Goal: Task Accomplishment & Management: Manage account settings

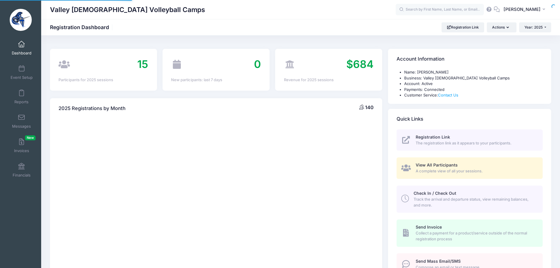
select select
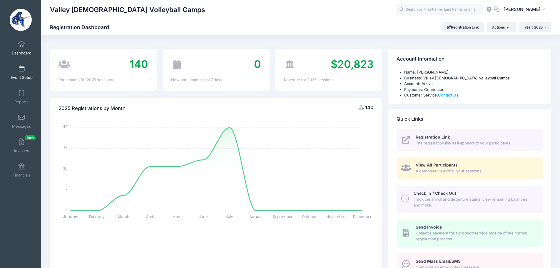
click at [21, 72] on link "Event Setup" at bounding box center [22, 72] width 28 height 21
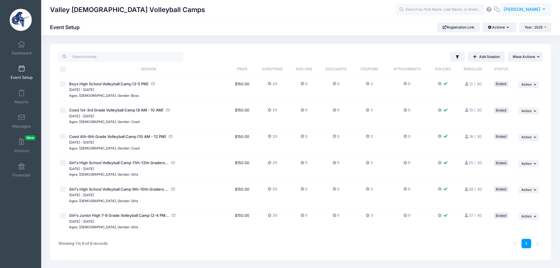
click at [537, 12] on span "[PERSON_NAME]" at bounding box center [521, 9] width 37 height 6
click at [506, 39] on link "My Events" at bounding box center [510, 36] width 71 height 11
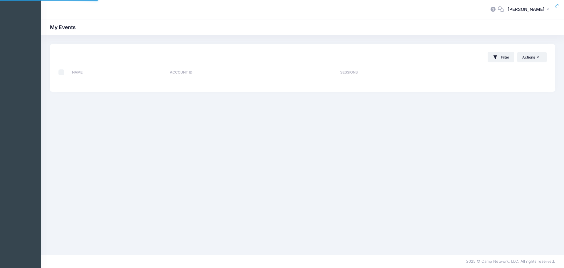
select select "10"
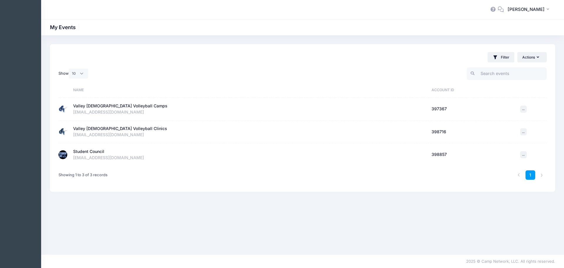
click at [95, 150] on div "Student Council" at bounding box center [88, 151] width 31 height 6
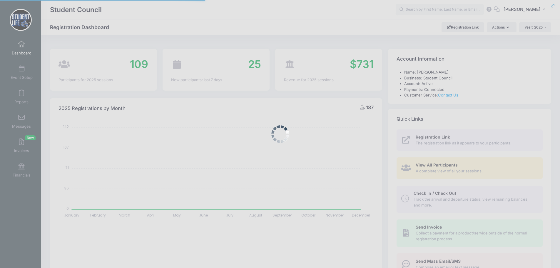
select select
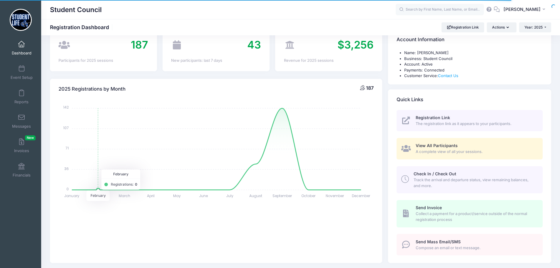
scroll to position [29, 0]
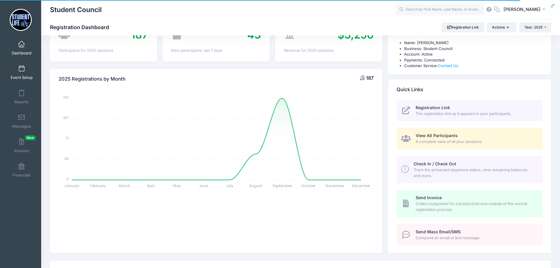
click at [21, 66] on span at bounding box center [21, 69] width 0 height 6
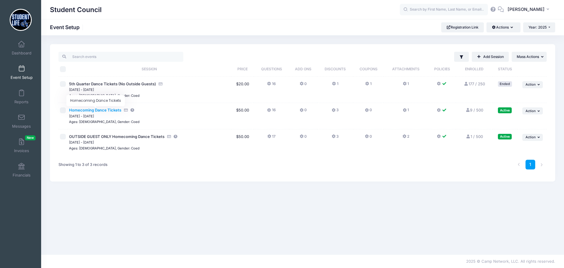
click at [100, 112] on span "Homecoming Dance Tickets" at bounding box center [95, 110] width 52 height 5
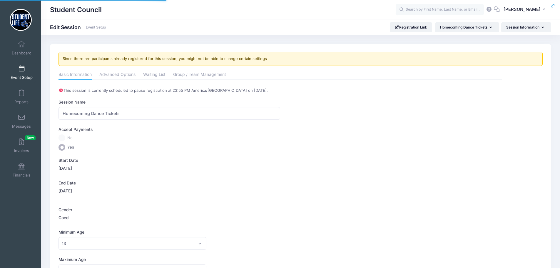
select select "0"
click at [116, 76] on link "Advanced Options" at bounding box center [117, 75] width 36 height 11
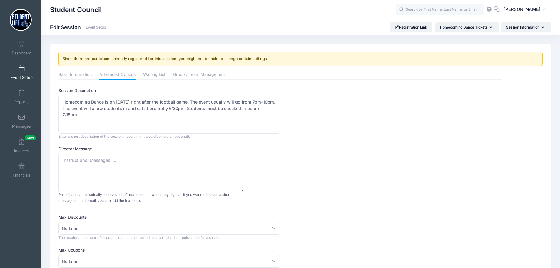
click at [21, 68] on span at bounding box center [21, 69] width 0 height 6
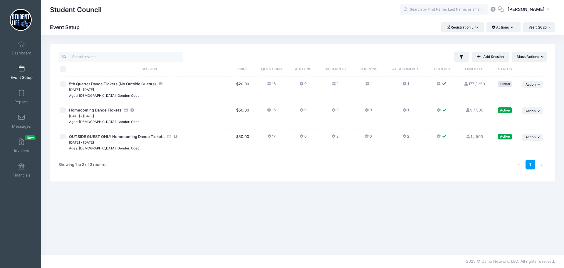
click at [333, 110] on icon at bounding box center [334, 110] width 5 height 0
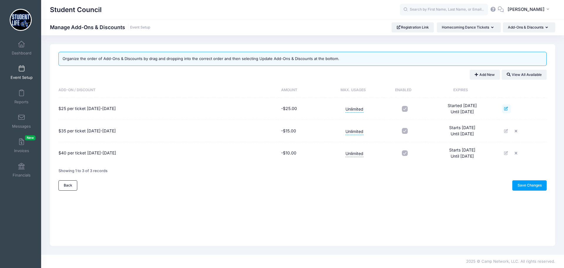
click at [509, 108] on icon at bounding box center [506, 109] width 5 height 4
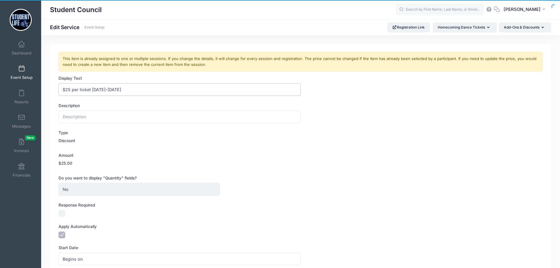
click at [126, 90] on input "$25 per ticket [DATE]-[DATE]" at bounding box center [179, 89] width 242 height 13
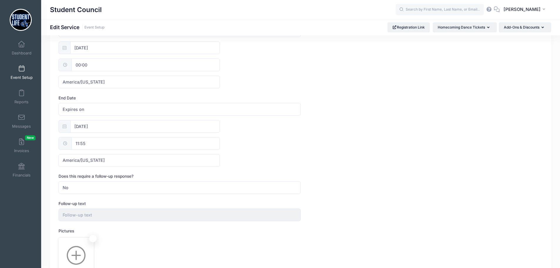
scroll to position [226, 0]
type input "$25 per ticket [DATE]-[DATE]"
click at [66, 127] on icon at bounding box center [65, 128] width 4 height 4
click at [83, 129] on input "09/13/2025" at bounding box center [145, 128] width 150 height 13
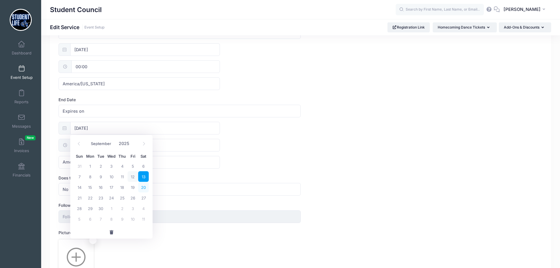
click at [147, 187] on span "20" at bounding box center [143, 187] width 11 height 11
type input "09/20/2025"
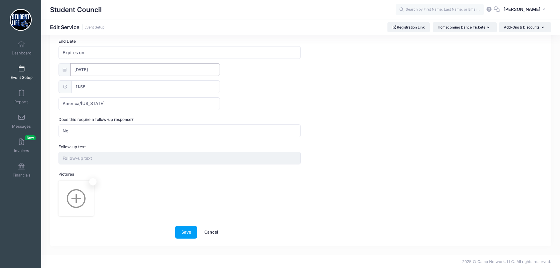
scroll to position [285, 0]
click at [187, 232] on button "Save" at bounding box center [186, 231] width 22 height 13
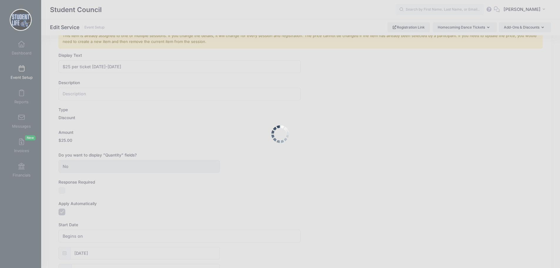
scroll to position [0, 0]
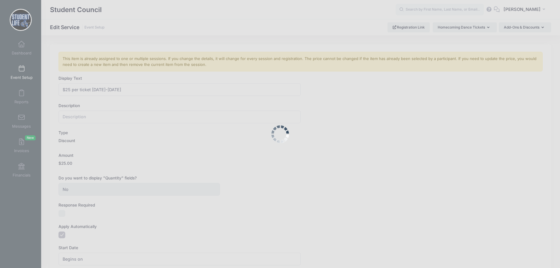
click at [281, 166] on div at bounding box center [280, 134] width 560 height 268
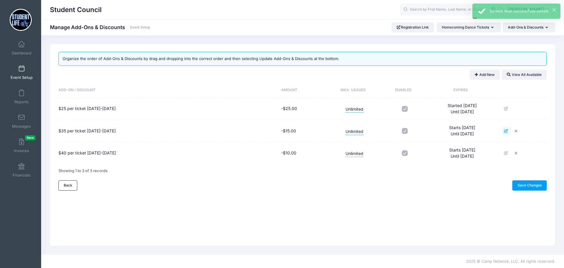
click at [509, 130] on icon at bounding box center [506, 131] width 5 height 4
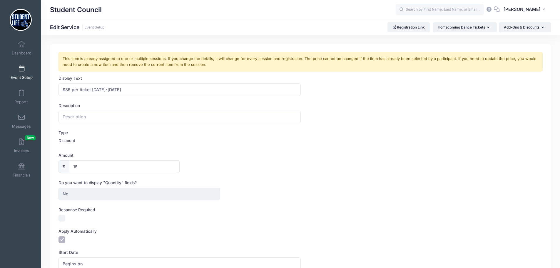
scroll to position [29, 0]
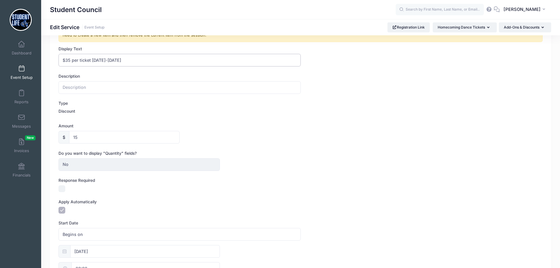
click at [129, 61] on input "$35 per ticket [DATE]-[DATE]" at bounding box center [179, 60] width 242 height 13
drag, startPoint x: 128, startPoint y: 61, endPoint x: 115, endPoint y: 61, distance: 12.6
click at [115, 61] on input "$35 per ticket [DATE]-[DATE]" at bounding box center [179, 60] width 242 height 13
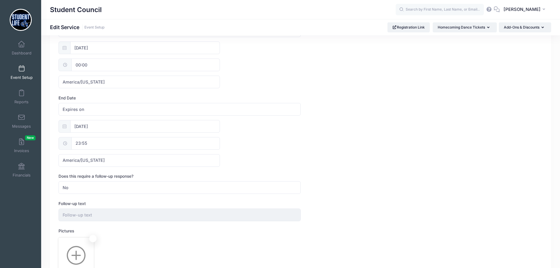
scroll to position [231, 0]
type input "$35 per ticket [DATE]-[DATE]"
click at [64, 127] on icon at bounding box center [65, 128] width 4 height 4
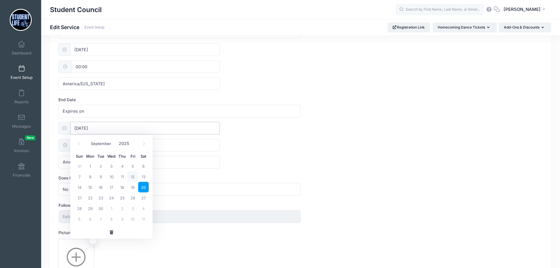
click at [75, 131] on input "[DATE]" at bounding box center [145, 128] width 150 height 13
click at [143, 198] on span "27" at bounding box center [143, 197] width 11 height 11
type input "[DATE]"
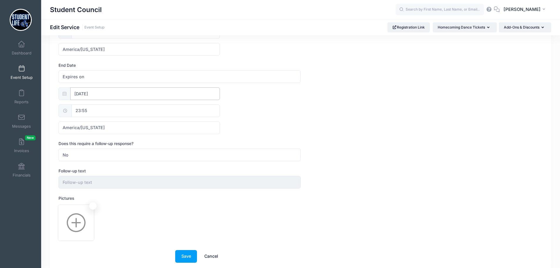
scroll to position [202, 0]
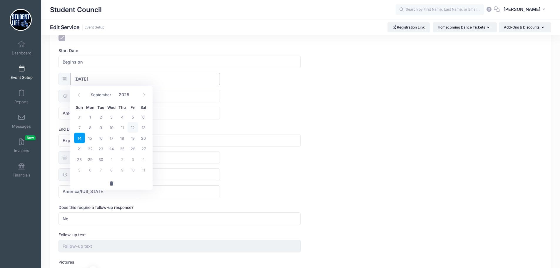
click at [106, 81] on input "[DATE]" at bounding box center [145, 79] width 150 height 13
click at [81, 147] on span "21" at bounding box center [79, 148] width 11 height 11
type input "[DATE]"
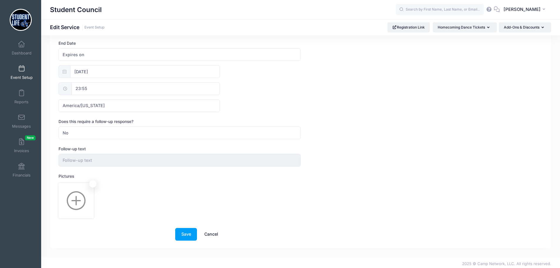
scroll to position [290, 0]
click at [189, 231] on button "Save" at bounding box center [186, 231] width 22 height 13
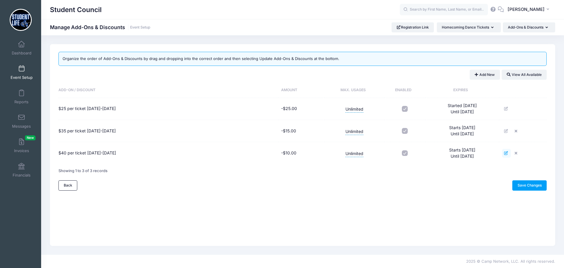
click at [509, 152] on icon at bounding box center [506, 153] width 5 height 4
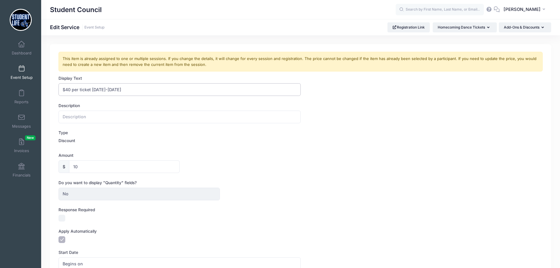
click at [128, 89] on input "$40 per ticket [DATE]-[DATE]" at bounding box center [179, 89] width 242 height 13
drag, startPoint x: 128, startPoint y: 89, endPoint x: 115, endPoint y: 90, distance: 12.4
click at [115, 90] on input "$40 per ticket [DATE]-[DATE]" at bounding box center [179, 89] width 242 height 13
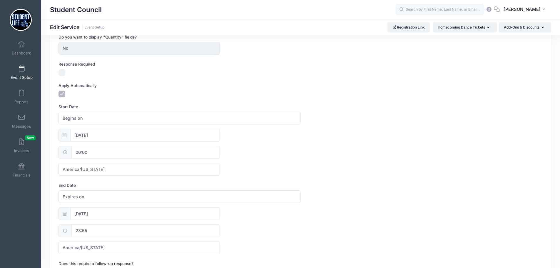
scroll to position [147, 0]
type input "$40 per ticket September 28-October 4"
click at [94, 135] on input "09/21/2025" at bounding box center [145, 133] width 150 height 13
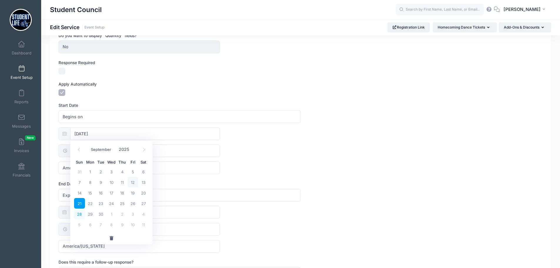
click at [80, 214] on span "28" at bounding box center [79, 213] width 11 height 11
type input "09/28/2025"
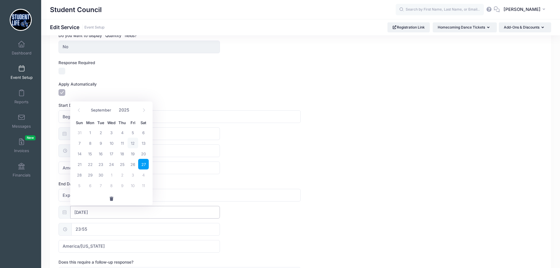
click at [97, 214] on input "09/27/2025" at bounding box center [145, 212] width 150 height 13
click at [142, 174] on span "4" at bounding box center [143, 174] width 11 height 11
type input "10/04/2025"
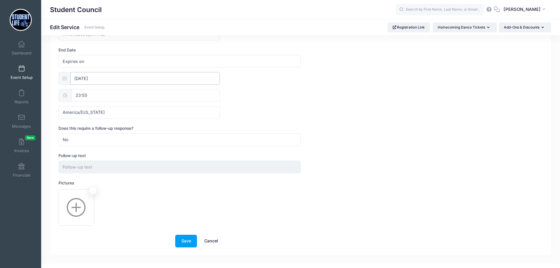
scroll to position [290, 0]
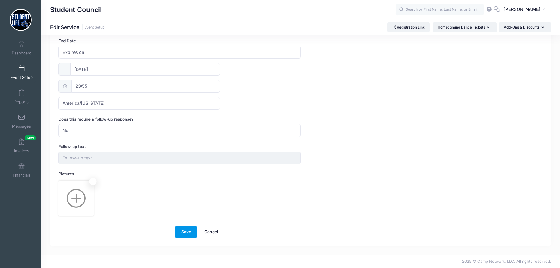
click at [183, 232] on button "Save" at bounding box center [186, 231] width 22 height 13
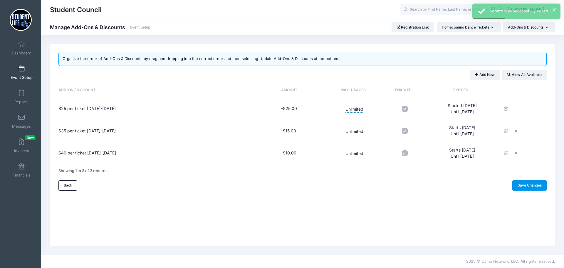
click at [533, 185] on link "Save Changes" at bounding box center [529, 185] width 34 height 10
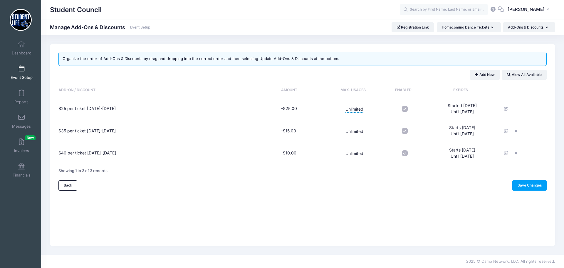
click at [21, 67] on span at bounding box center [21, 69] width 0 height 6
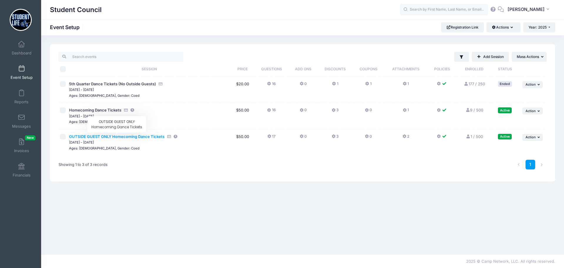
click at [93, 136] on span "OUTSIDE GUEST ONLY Homecoming Dance Tickets" at bounding box center [116, 136] width 95 height 5
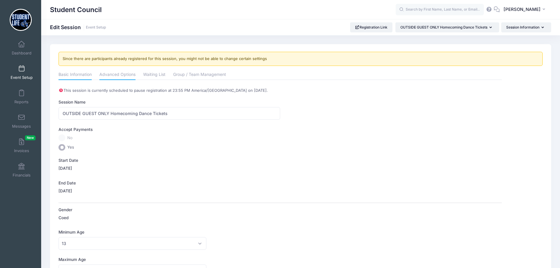
click at [124, 75] on link "Advanced Options" at bounding box center [117, 75] width 36 height 11
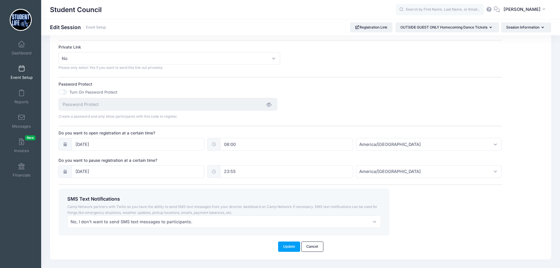
scroll to position [382, 0]
